Goal: Entertainment & Leisure: Consume media (video, audio)

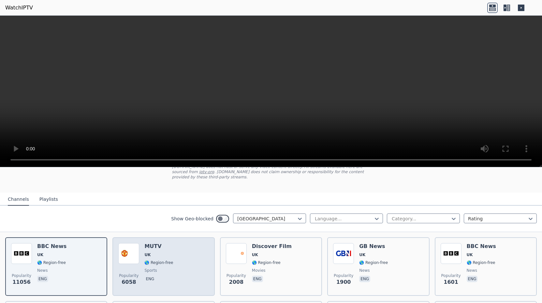
scroll to position [45, 0]
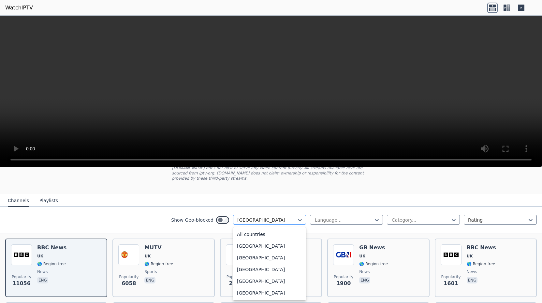
click at [262, 220] on div "United Kingdom selected, 196 of 206. 206 results available. Use Up and Down to …" at bounding box center [269, 220] width 73 height 10
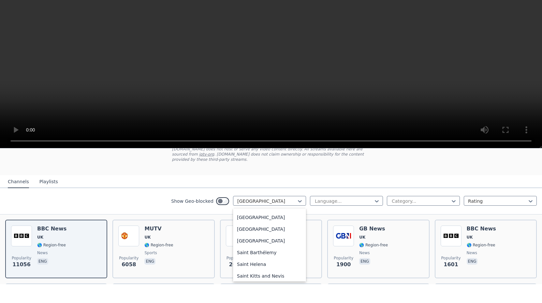
scroll to position [1798, 0]
click at [254, 243] on div "[GEOGRAPHIC_DATA]" at bounding box center [269, 249] width 73 height 12
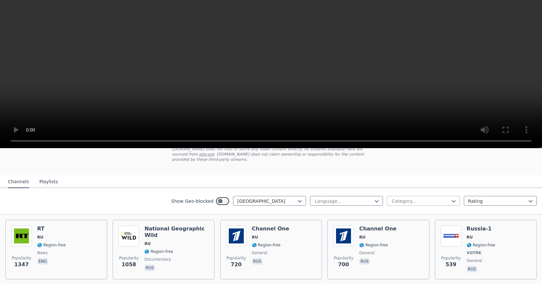
click at [423, 217] on div at bounding box center [420, 220] width 59 height 7
click at [403, 235] on div "Music" at bounding box center [423, 241] width 73 height 12
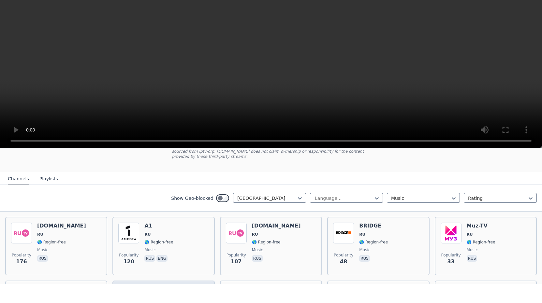
scroll to position [43, 0]
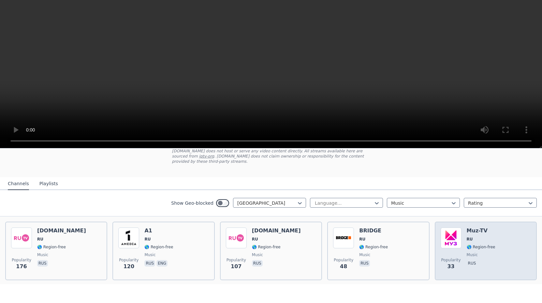
click at [455, 247] on img at bounding box center [450, 257] width 21 height 21
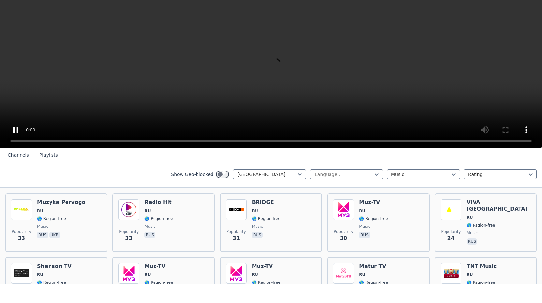
scroll to position [135, 0]
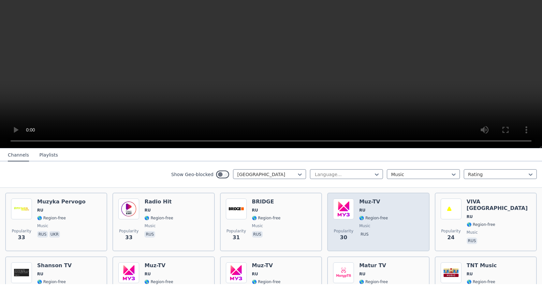
click at [348, 218] on img at bounding box center [343, 228] width 21 height 21
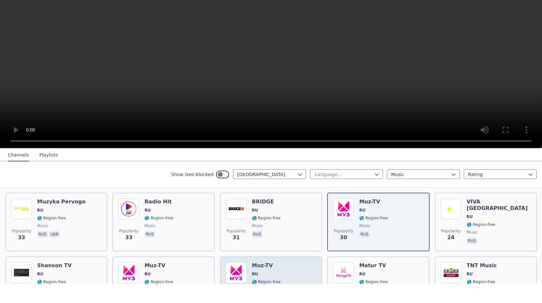
click at [242, 281] on img at bounding box center [236, 291] width 21 height 21
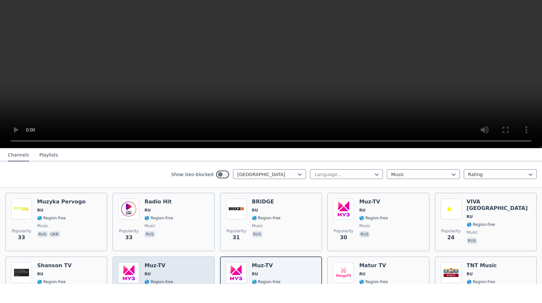
click at [147, 281] on h6 "Muz-TV" at bounding box center [158, 284] width 29 height 7
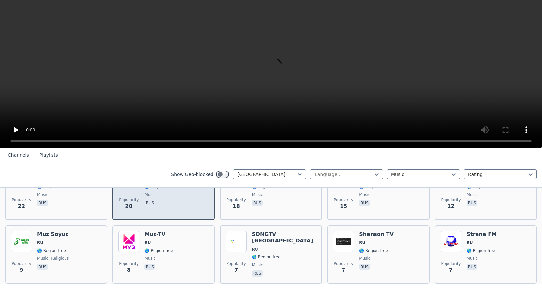
scroll to position [233, 0]
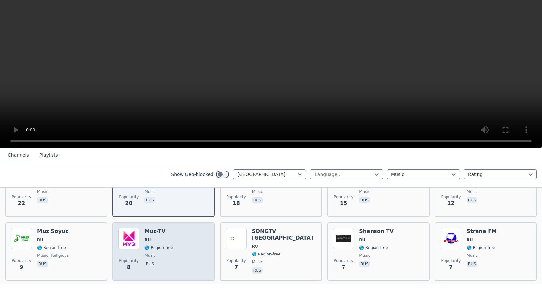
click at [155, 256] on span "RU" at bounding box center [158, 258] width 29 height 5
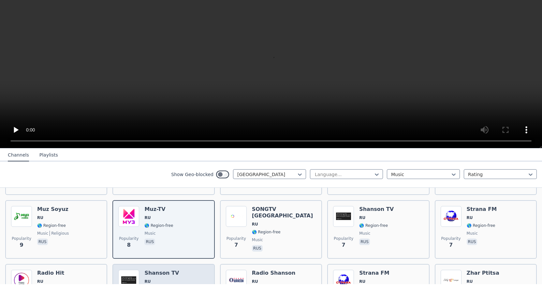
scroll to position [250, 0]
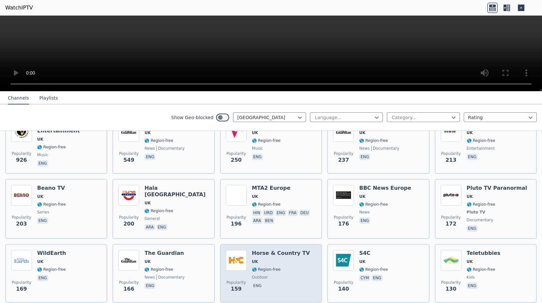
scroll to position [157, 0]
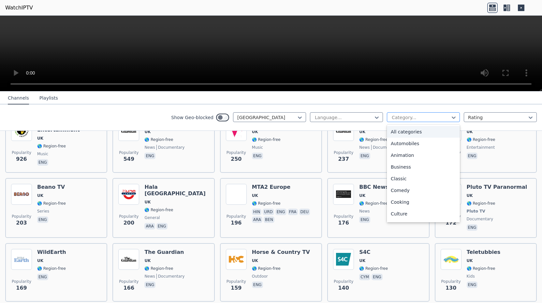
click at [407, 117] on div "Category..." at bounding box center [420, 117] width 58 height 7
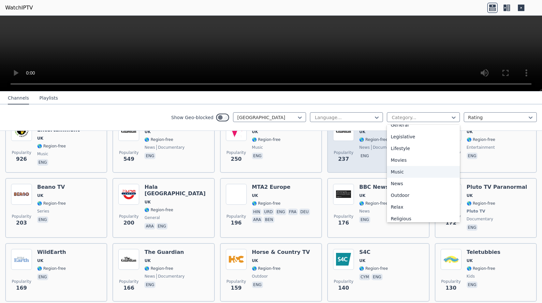
click at [413, 171] on div "Music" at bounding box center [423, 172] width 73 height 12
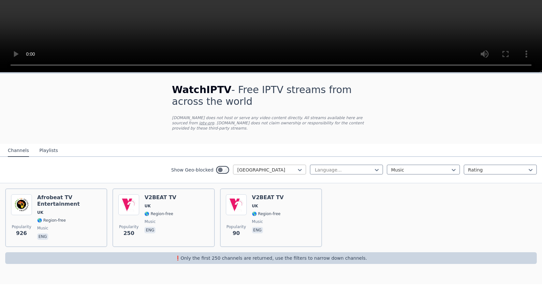
click at [271, 186] on div at bounding box center [266, 189] width 59 height 7
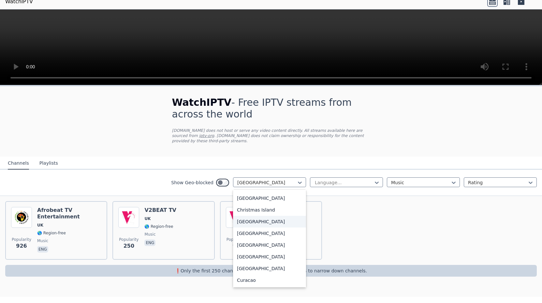
scroll to position [450, 0]
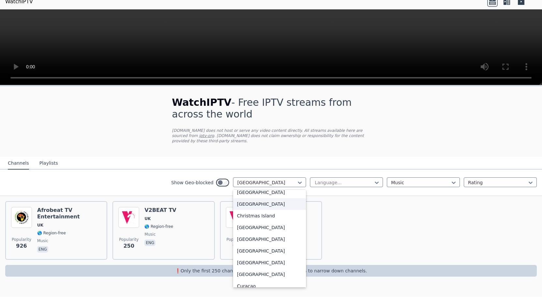
click at [260, 205] on div "[GEOGRAPHIC_DATA]" at bounding box center [269, 211] width 73 height 12
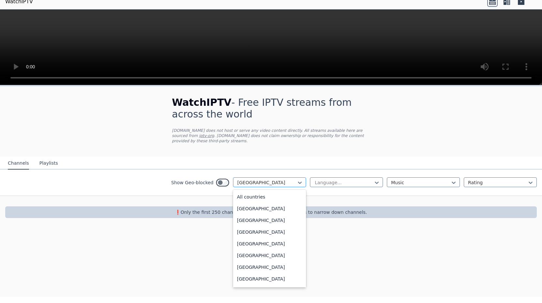
click at [286, 186] on div at bounding box center [266, 189] width 59 height 7
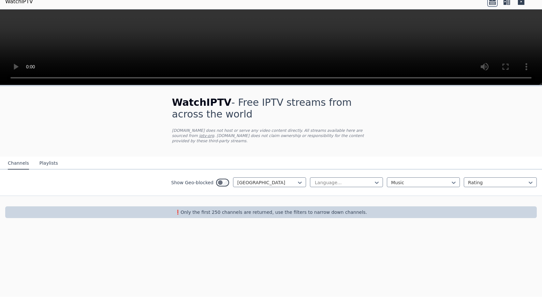
drag, startPoint x: 408, startPoint y: 235, endPoint x: 369, endPoint y: 192, distance: 57.7
click at [408, 234] on div "WatchIPTV - Free IPTV streams from across the world [DOMAIN_NAME] does not host…" at bounding box center [271, 198] width 542 height 212
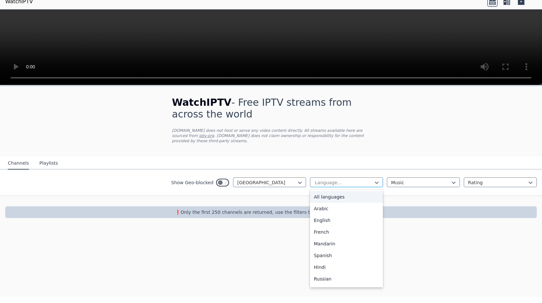
click at [356, 186] on div at bounding box center [343, 189] width 59 height 7
click at [333, 221] on div "English" at bounding box center [346, 227] width 73 height 12
